Goal: Information Seeking & Learning: Learn about a topic

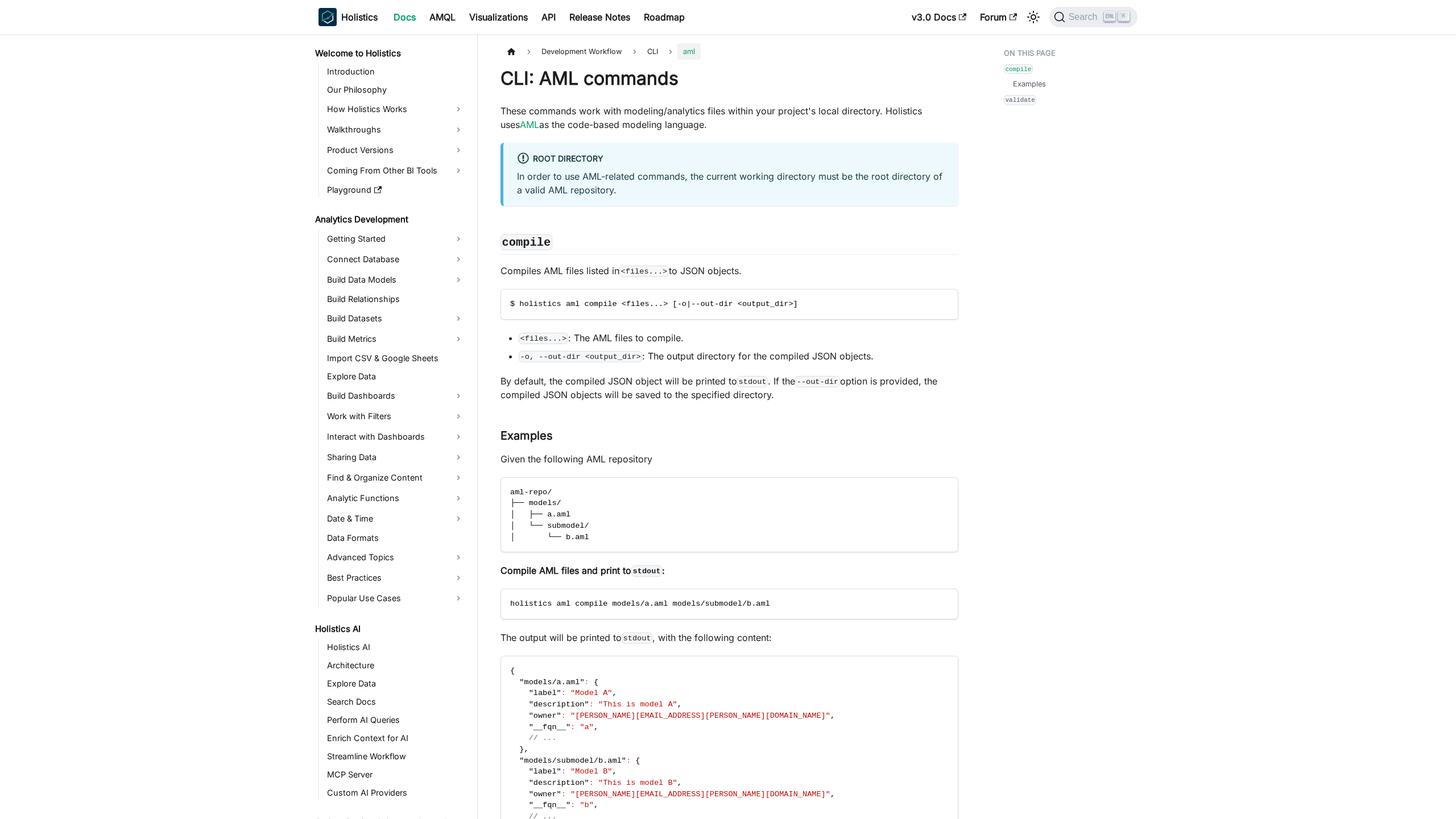
scroll to position [416, 0]
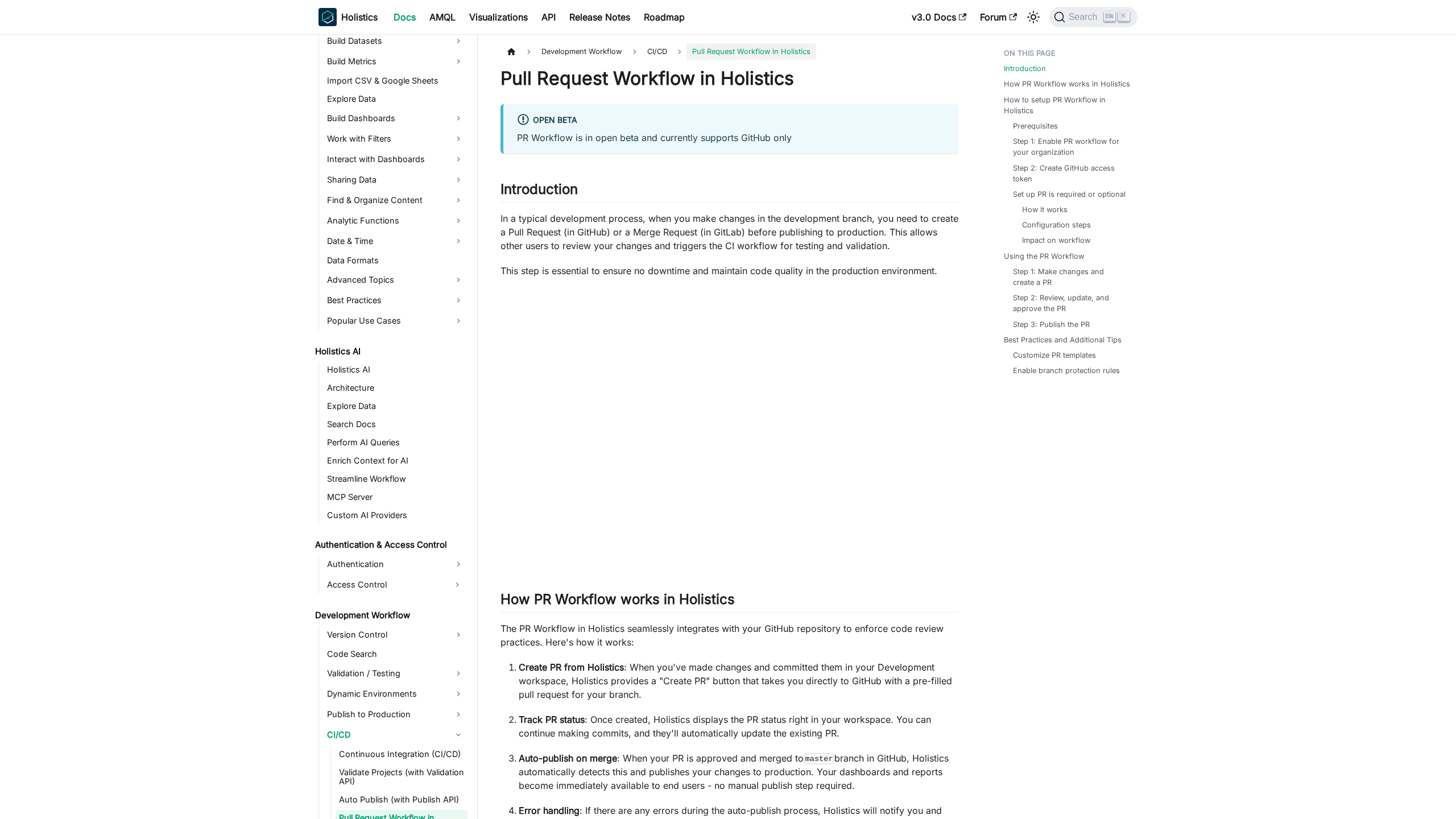
scroll to position [450, 0]
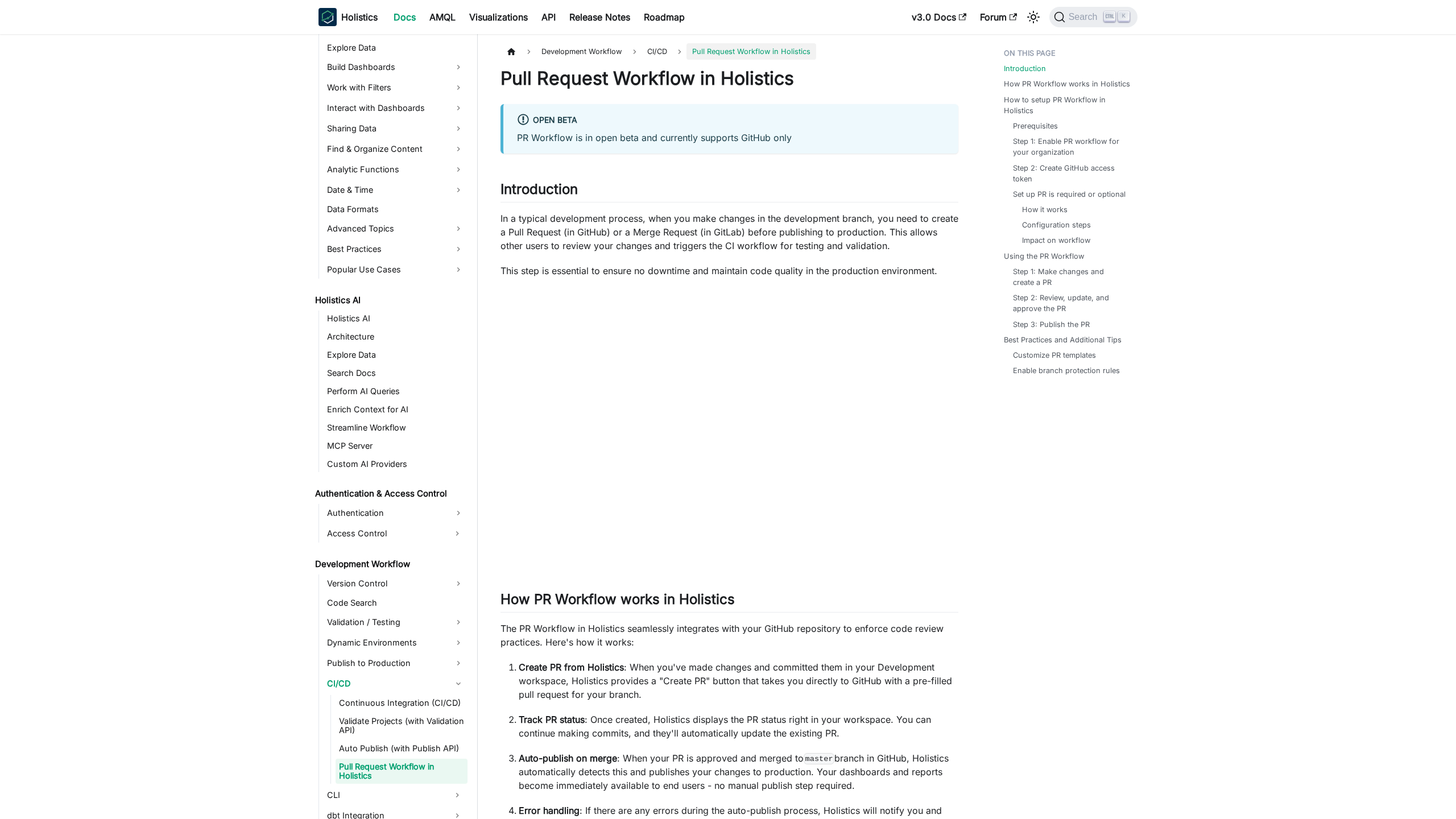
scroll to position [450, 0]
